Goal: Information Seeking & Learning: Learn about a topic

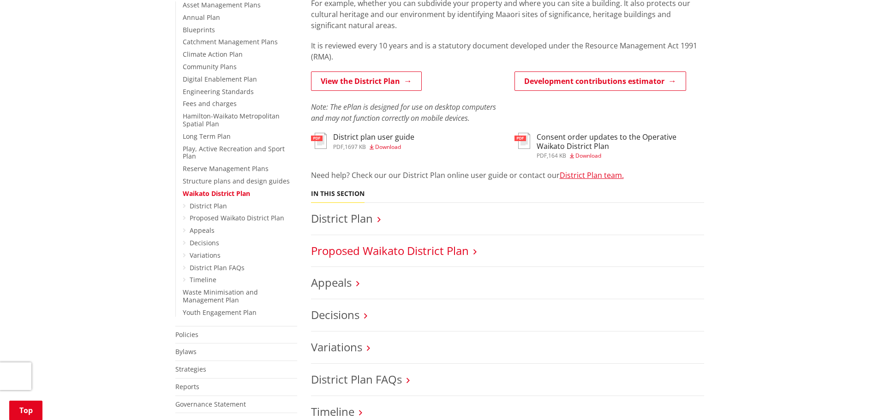
scroll to position [231, 0]
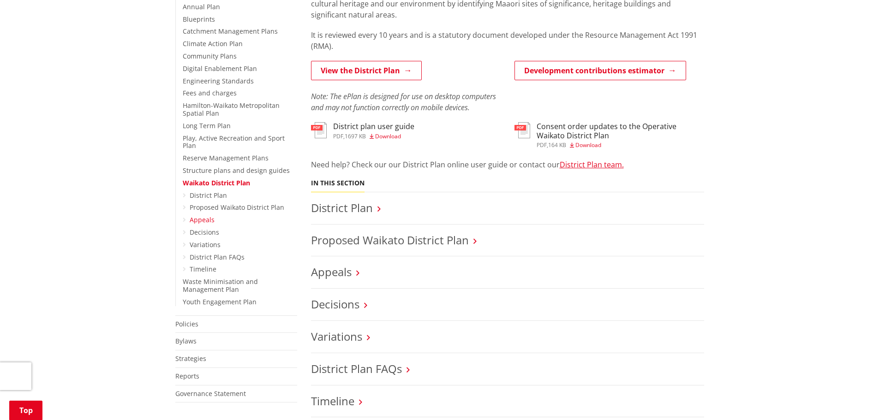
click at [203, 216] on link "Appeals" at bounding box center [202, 219] width 25 height 9
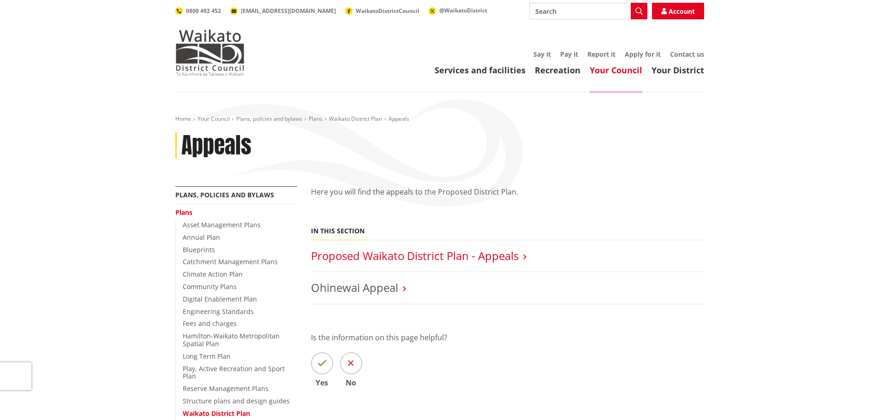
click at [396, 253] on link "Proposed Waikato District Plan - Appeals" at bounding box center [415, 255] width 208 height 15
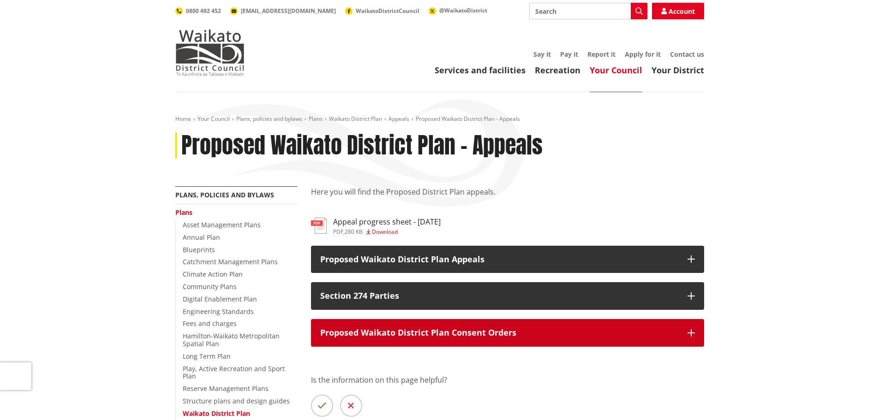
click at [525, 331] on p "Proposed Waikato District Plan Consent Orders" at bounding box center [499, 332] width 358 height 9
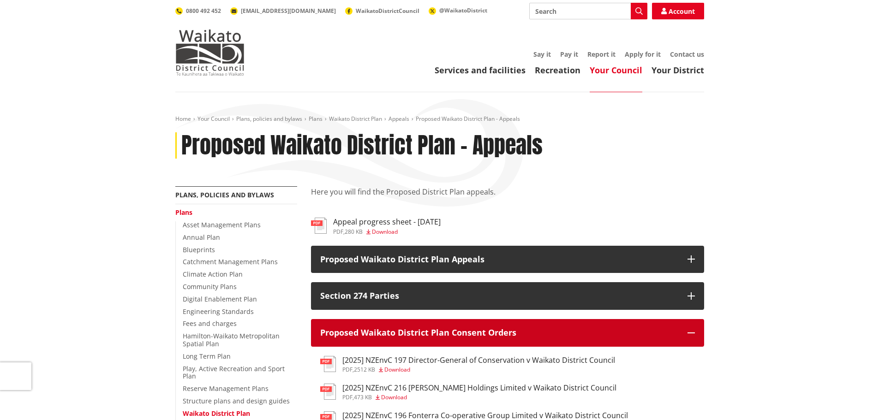
click at [547, 339] on button "Proposed Waikato District Plan Consent Orders" at bounding box center [507, 333] width 393 height 28
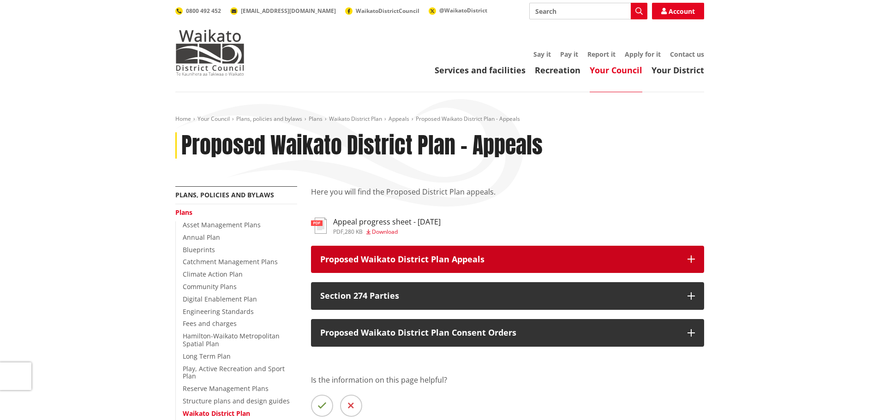
click at [514, 255] on p "Proposed Waikato District Plan Appeals" at bounding box center [499, 259] width 358 height 9
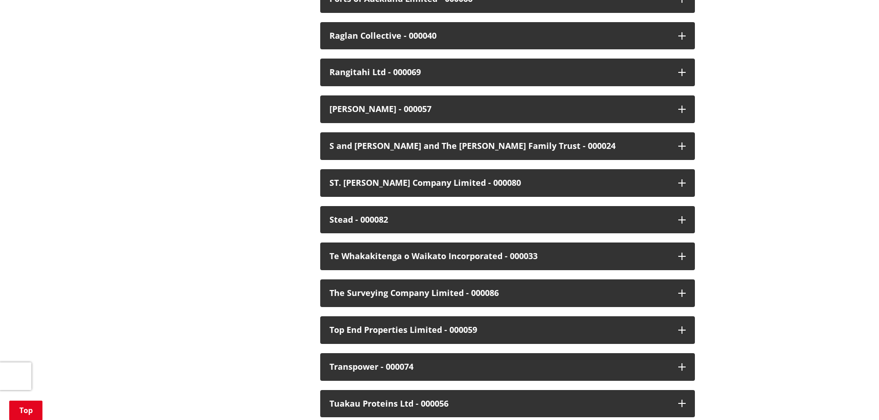
scroll to position [1984, 0]
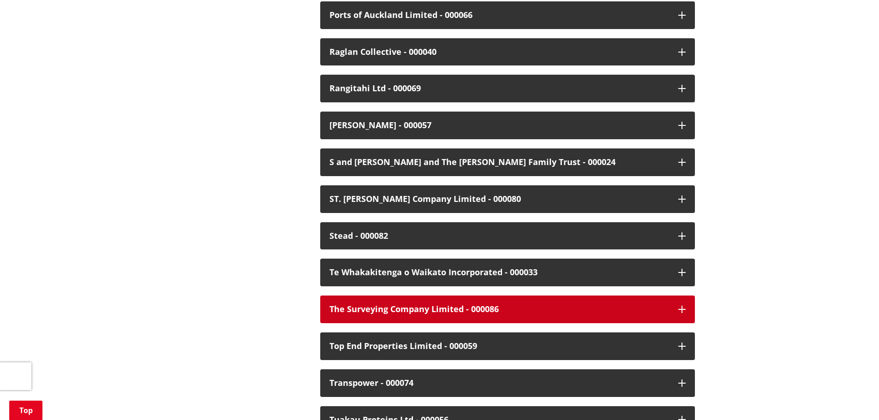
click at [505, 296] on button "The Surveying Company Limited - 000086" at bounding box center [507, 310] width 375 height 28
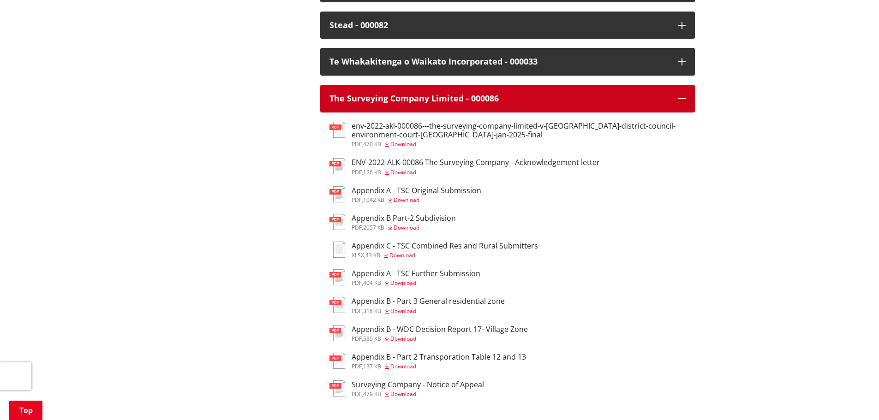
scroll to position [2214, 0]
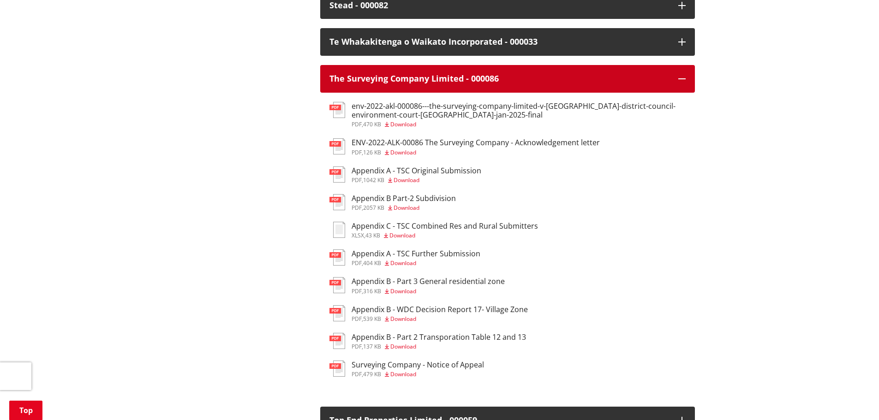
click at [673, 66] on button "The Surveying Company Limited - 000086" at bounding box center [507, 79] width 375 height 28
